Goal: Find specific fact: Locate a discrete piece of known information

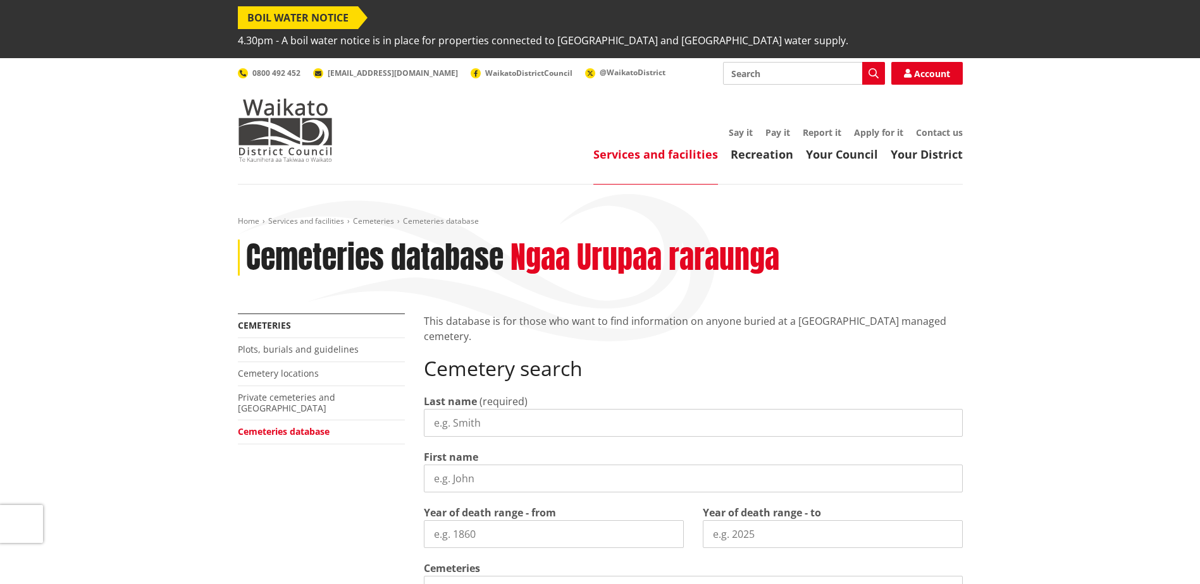
click at [477, 409] on input "Last name" at bounding box center [693, 423] width 539 height 28
type input "[PERSON_NAME]"
click at [467, 465] on input "First name" at bounding box center [693, 479] width 539 height 28
type input "[PERSON_NAME]"
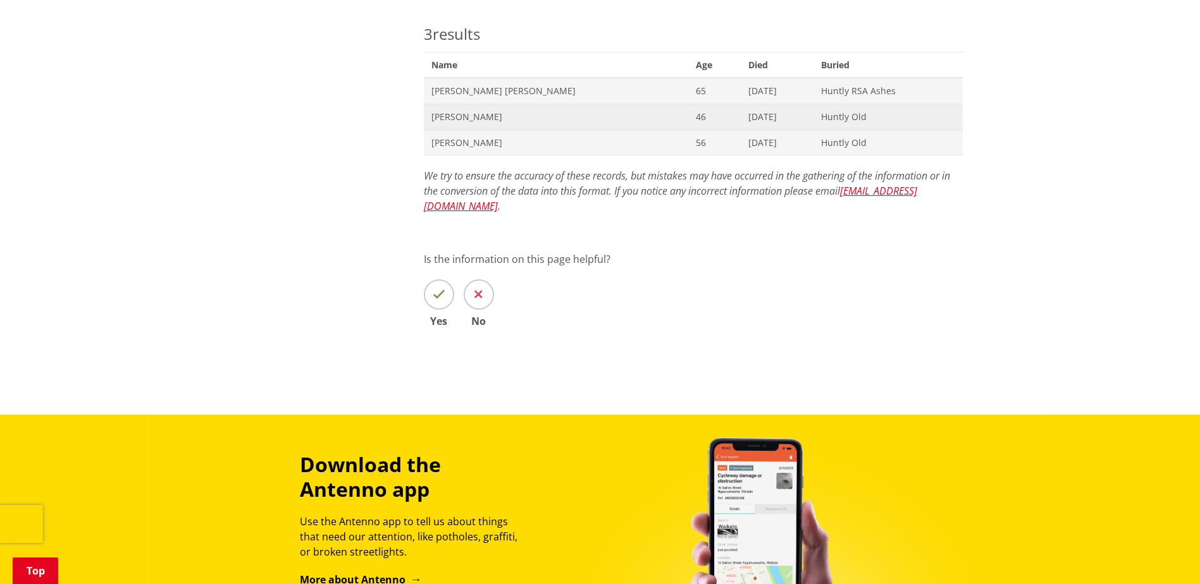
click at [453, 111] on span "John Hurst" at bounding box center [556, 117] width 250 height 13
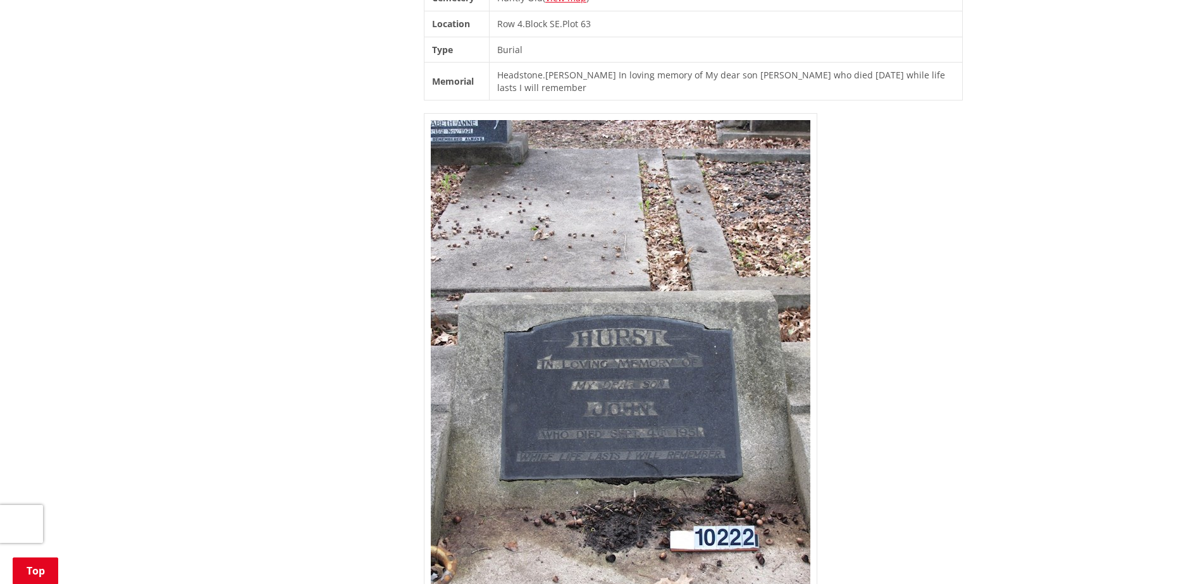
scroll to position [569, 0]
